Goal: Information Seeking & Learning: Learn about a topic

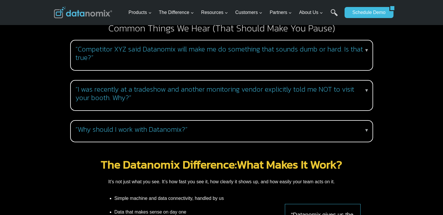
scroll to position [583, 0]
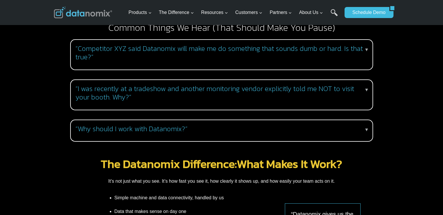
click at [188, 128] on div "“Why should I work with Datanomix?” ▼ If you’ve made it this far, you already k…" at bounding box center [221, 131] width 303 height 22
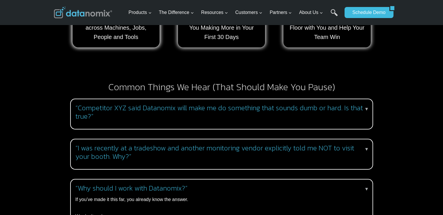
scroll to position [525, 0]
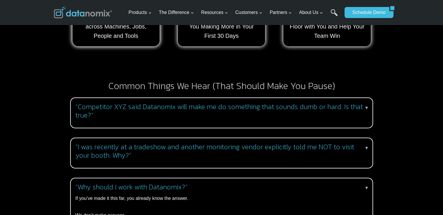
click at [138, 152] on h3 "“I was recently at a tradeshow and another monitoring vendor explicitly told me…" at bounding box center [220, 151] width 290 height 17
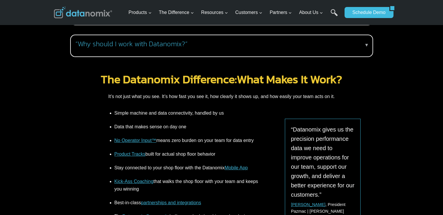
scroll to position [816, 0]
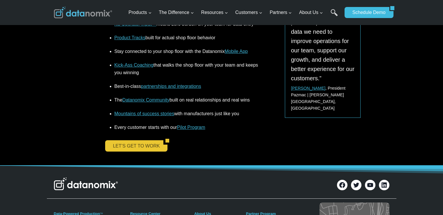
click at [139, 141] on link "LET’S GET TO WORK" at bounding box center [134, 145] width 59 height 11
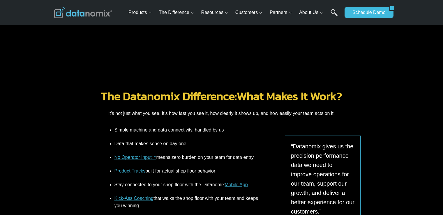
scroll to position [787, 0]
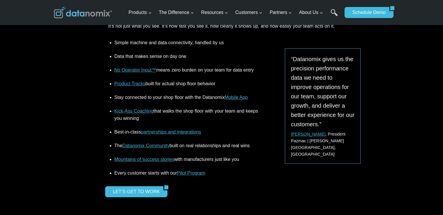
click at [172, 133] on link "partnerships and integrations" at bounding box center [171, 132] width 60 height 5
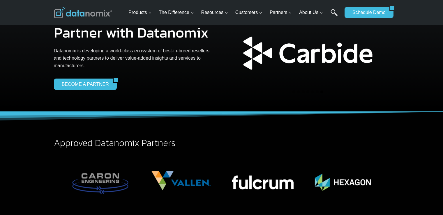
scroll to position [58, 0]
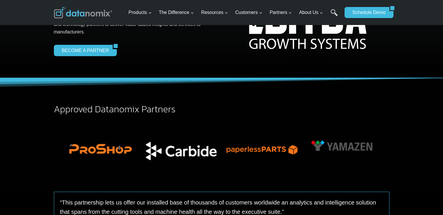
drag, startPoint x: 312, startPoint y: 58, endPoint x: 314, endPoint y: 61, distance: 3.3
click at [312, 58] on button "Go to slide 5" at bounding box center [312, 58] width 3 height 3
click at [313, 58] on button "Go to slide 5" at bounding box center [312, 58] width 3 height 3
